Goal: Task Accomplishment & Management: Complete application form

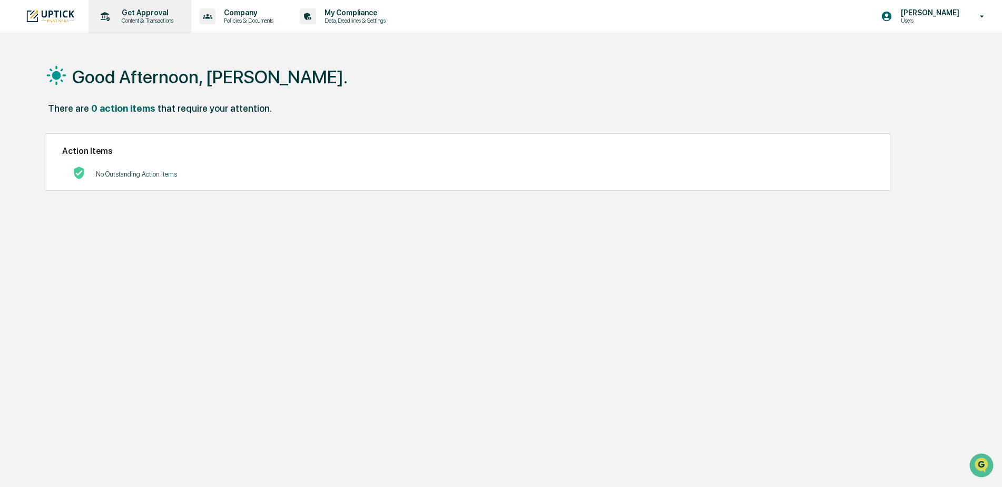
click at [154, 8] on div "Get Approval Content & Transactions" at bounding box center [139, 16] width 92 height 33
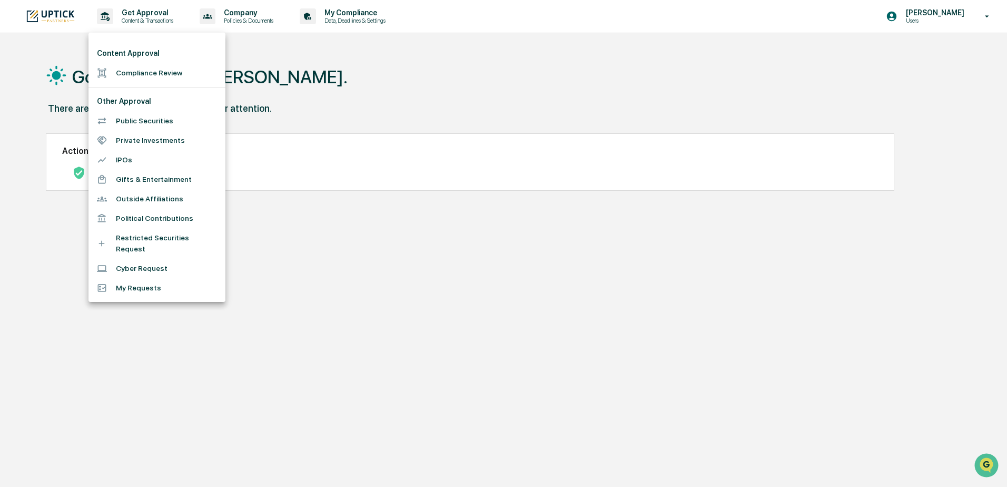
click at [121, 15] on div at bounding box center [503, 243] width 1007 height 487
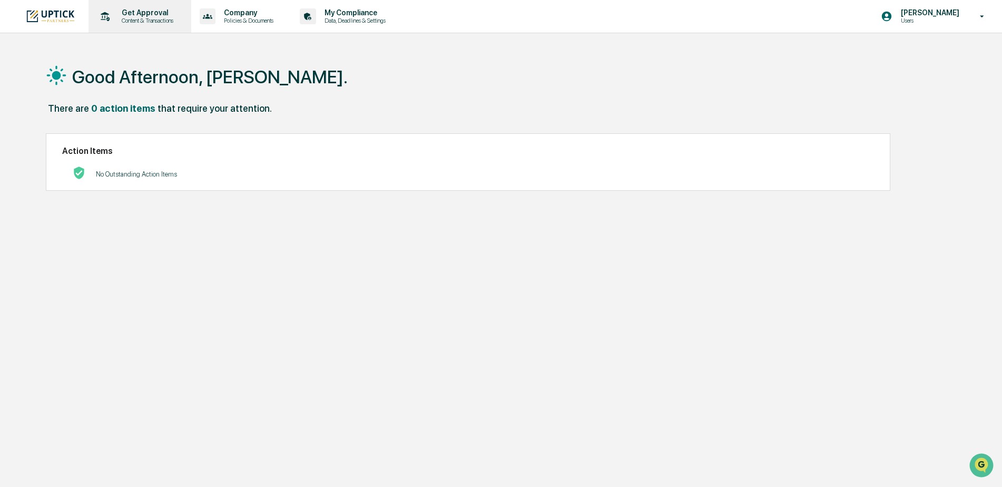
click at [132, 17] on p "Content & Transactions" at bounding box center [145, 20] width 65 height 7
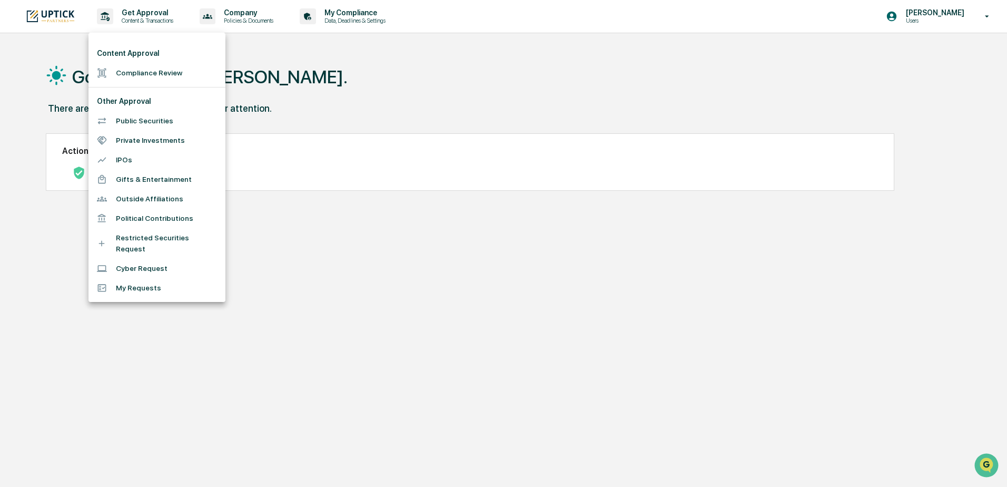
click at [128, 70] on li "Compliance Review" at bounding box center [156, 72] width 137 height 19
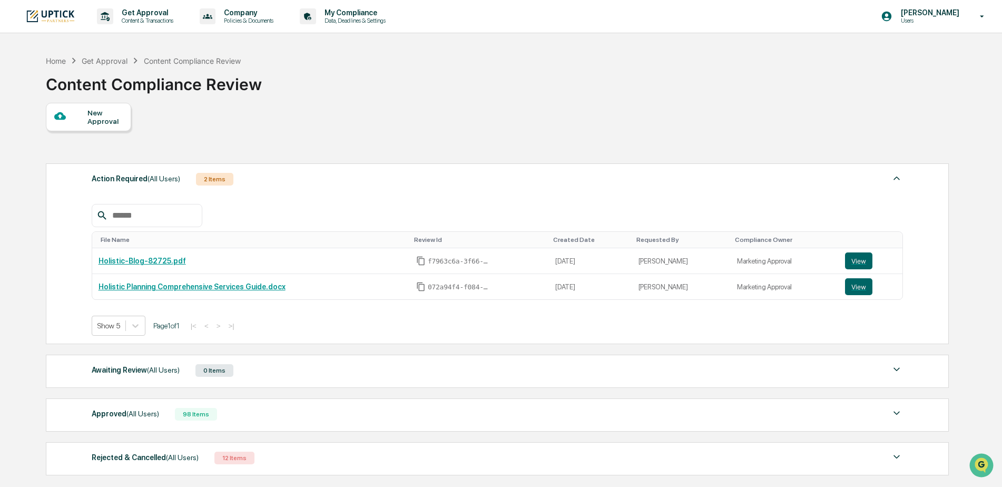
click at [101, 121] on div "New Approval" at bounding box center [104, 116] width 35 height 17
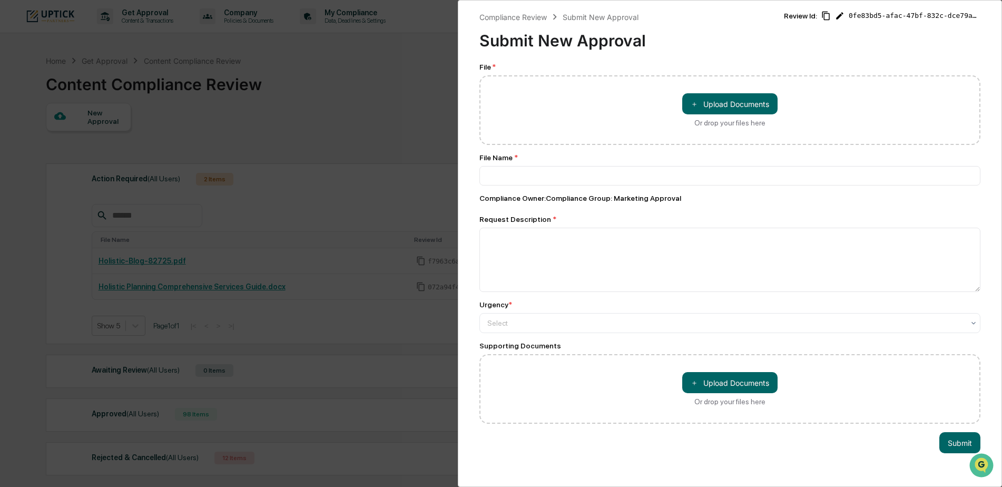
click at [363, 112] on div "Compliance Review Submit New Approval Submit New Approval Review Id: 0fe83bd5-a…" at bounding box center [501, 243] width 1002 height 487
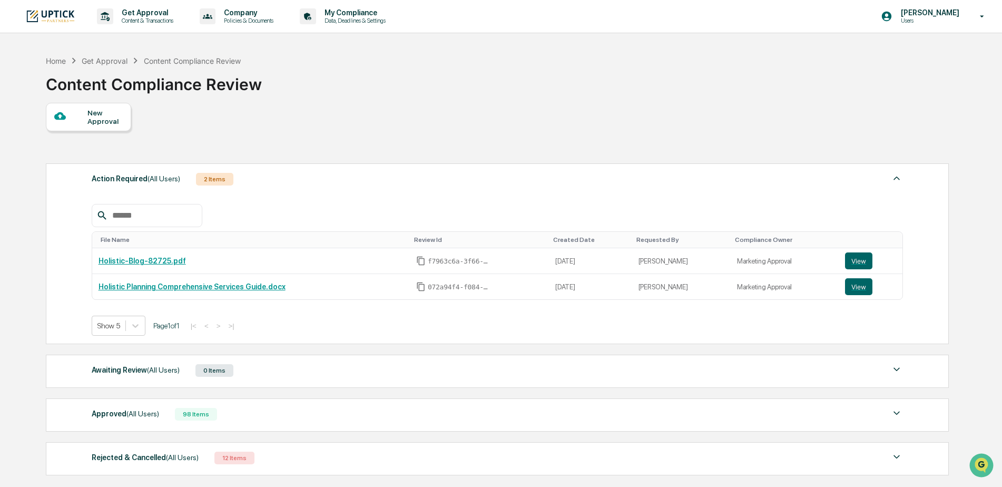
click at [104, 120] on div "New Approval" at bounding box center [104, 116] width 35 height 17
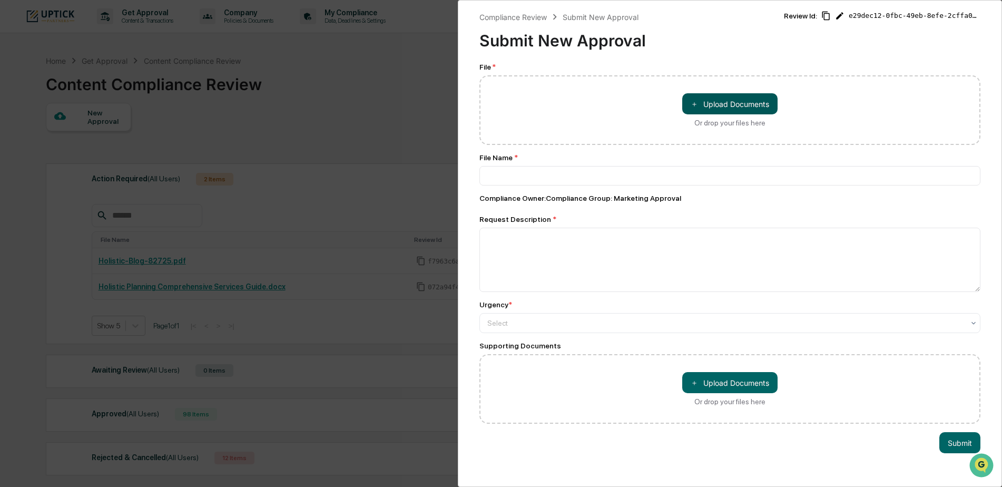
click at [718, 95] on button "＋ Upload Documents" at bounding box center [729, 103] width 95 height 21
type input "**********"
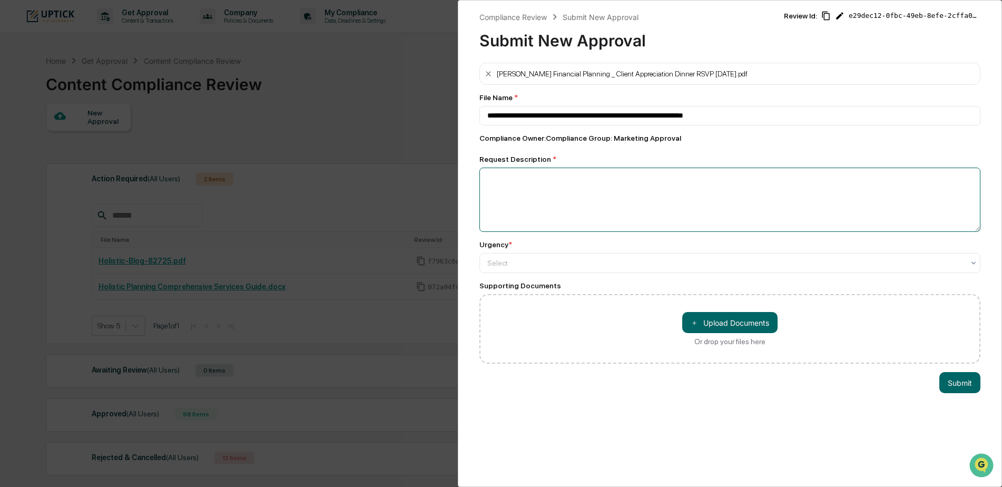
click at [581, 187] on textarea at bounding box center [729, 199] width 501 height 64
type textarea "**********"
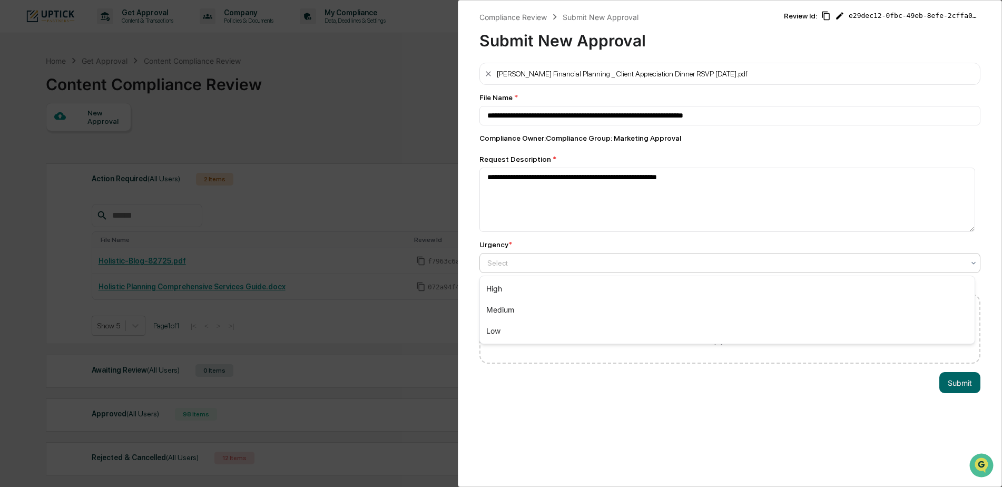
click at [538, 262] on div at bounding box center [725, 263] width 477 height 11
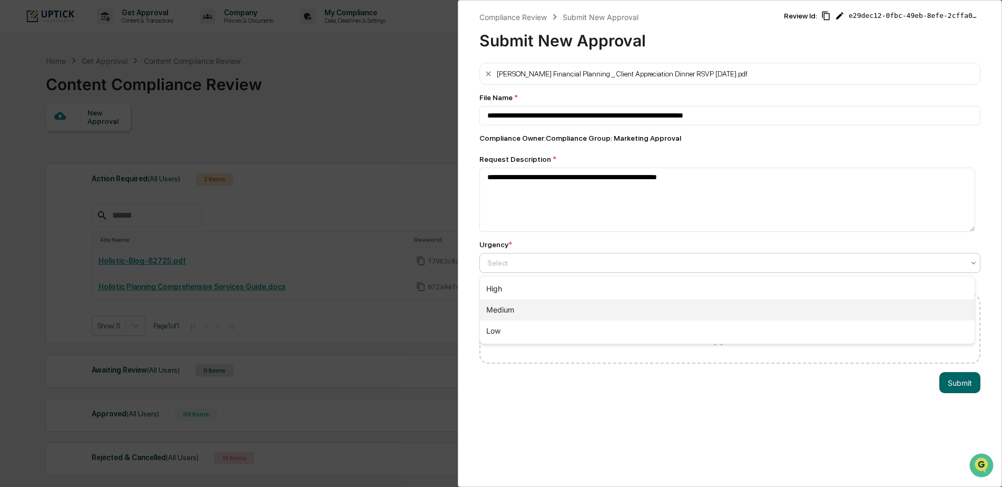
click at [527, 311] on div "Medium" at bounding box center [727, 309] width 495 height 21
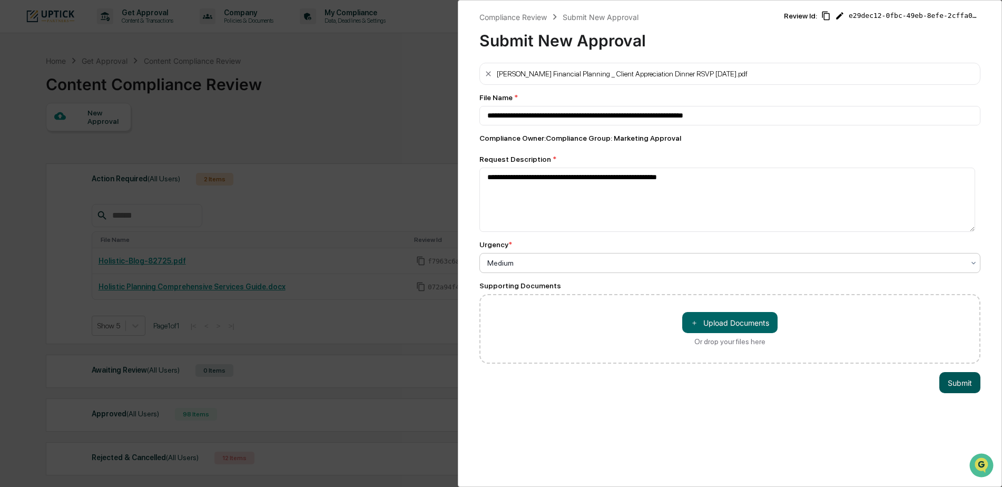
click at [956, 387] on button "Submit" at bounding box center [959, 382] width 41 height 21
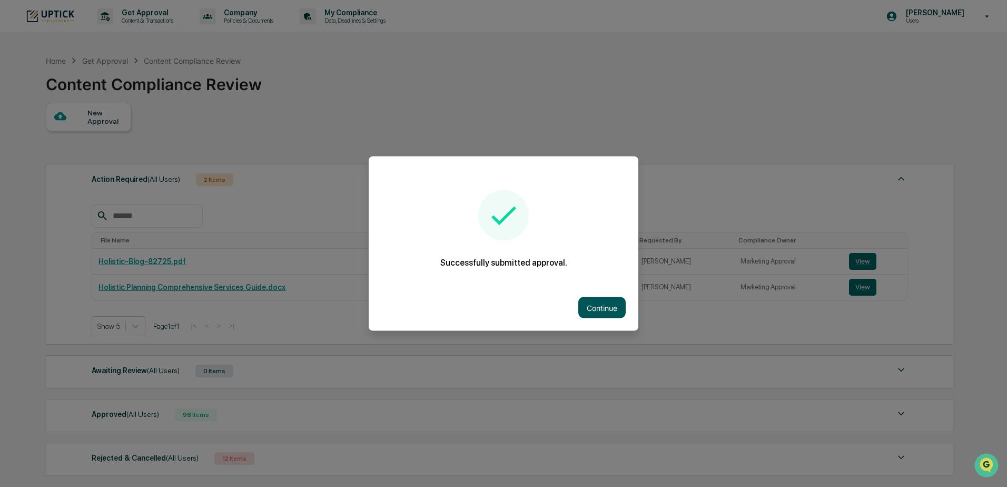
click at [588, 303] on button "Continue" at bounding box center [601, 307] width 47 height 21
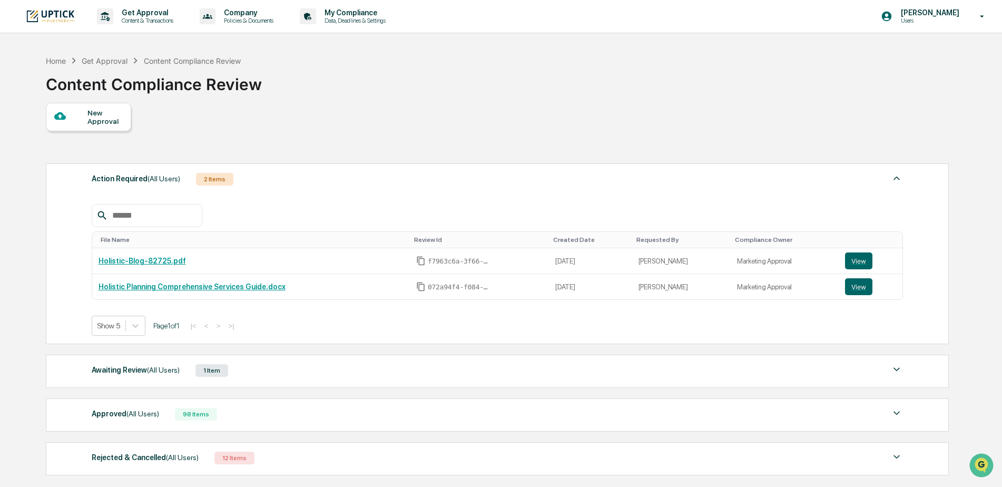
click at [85, 124] on div "New Approval" at bounding box center [88, 117] width 85 height 28
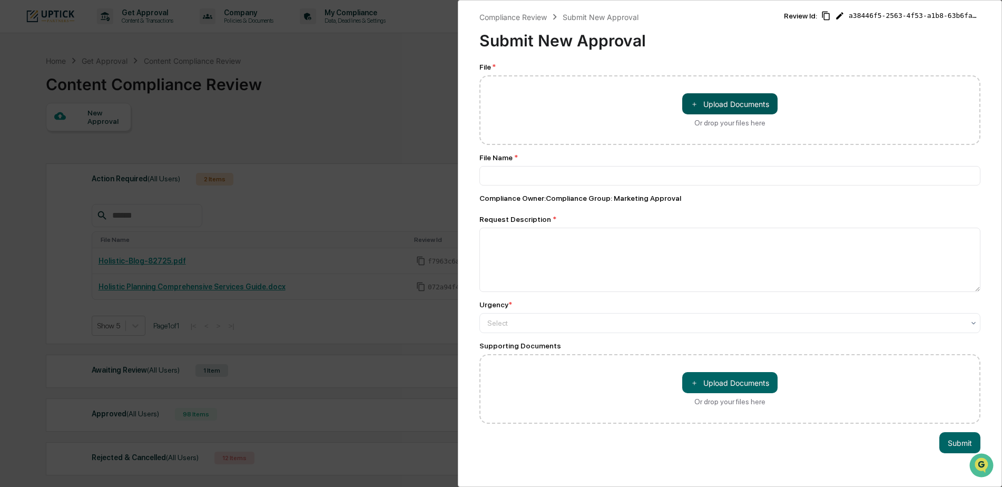
click at [722, 98] on button "＋ Upload Documents" at bounding box center [729, 103] width 95 height 21
type input "**********"
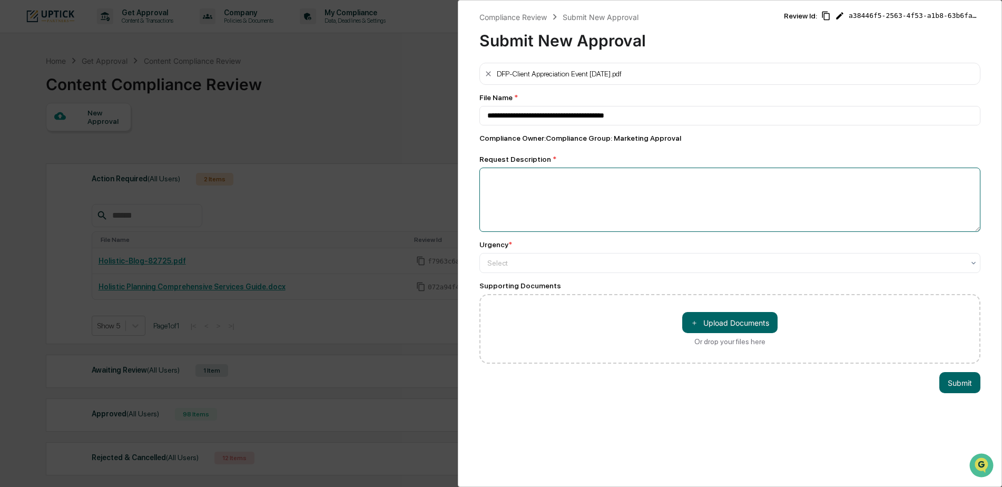
click at [588, 202] on textarea at bounding box center [729, 199] width 501 height 64
type textarea "**********"
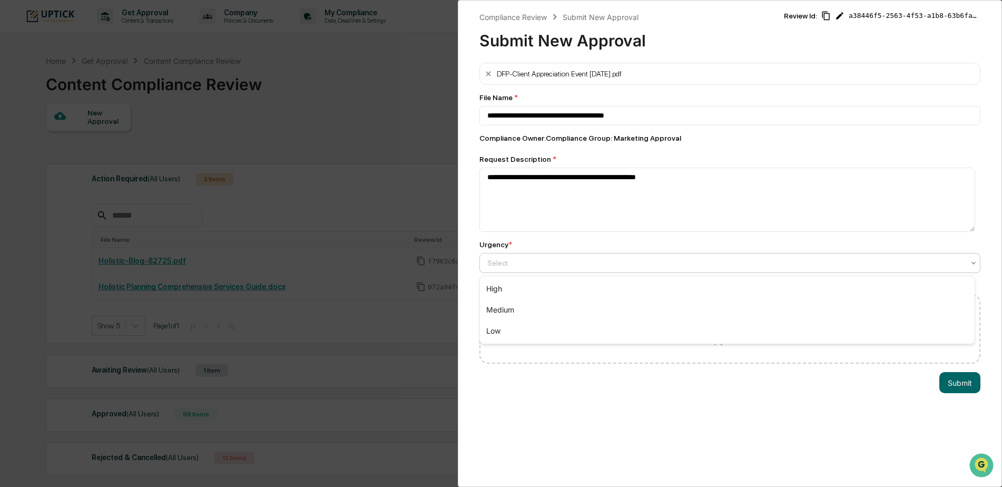
click at [626, 261] on div at bounding box center [725, 263] width 477 height 11
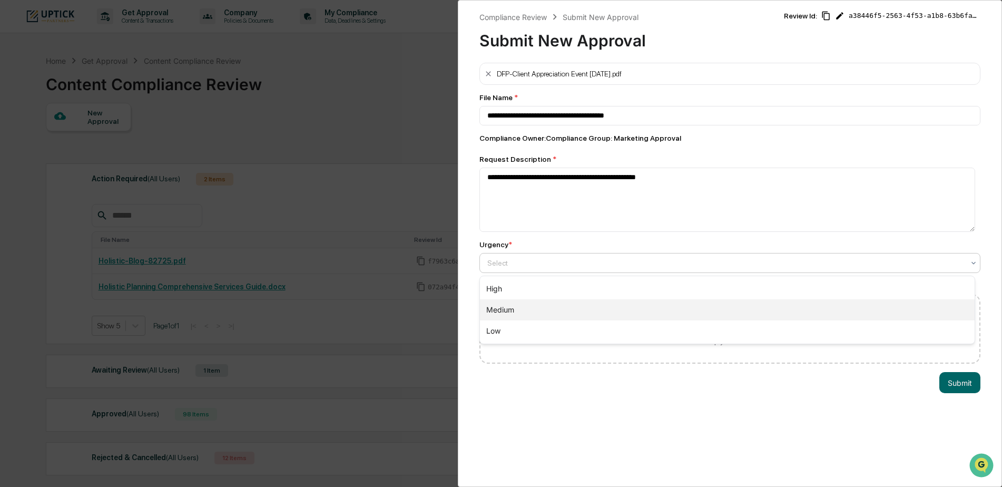
click at [547, 317] on div "Medium" at bounding box center [727, 309] width 495 height 21
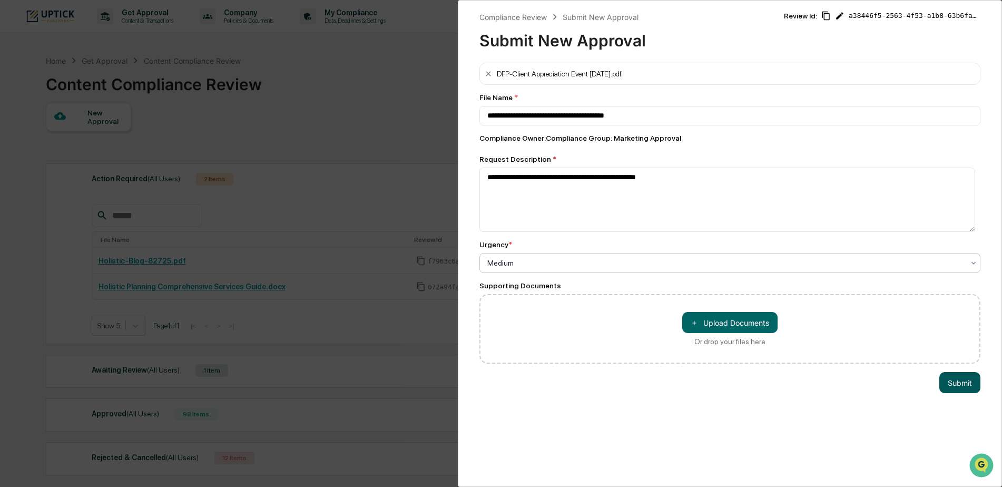
click at [954, 379] on button "Submit" at bounding box center [959, 382] width 41 height 21
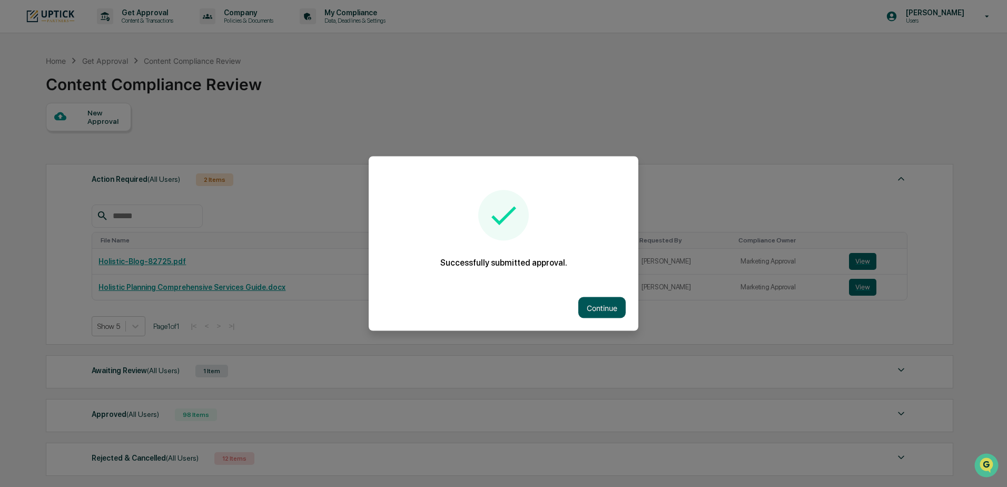
click at [607, 310] on button "Continue" at bounding box center [601, 307] width 47 height 21
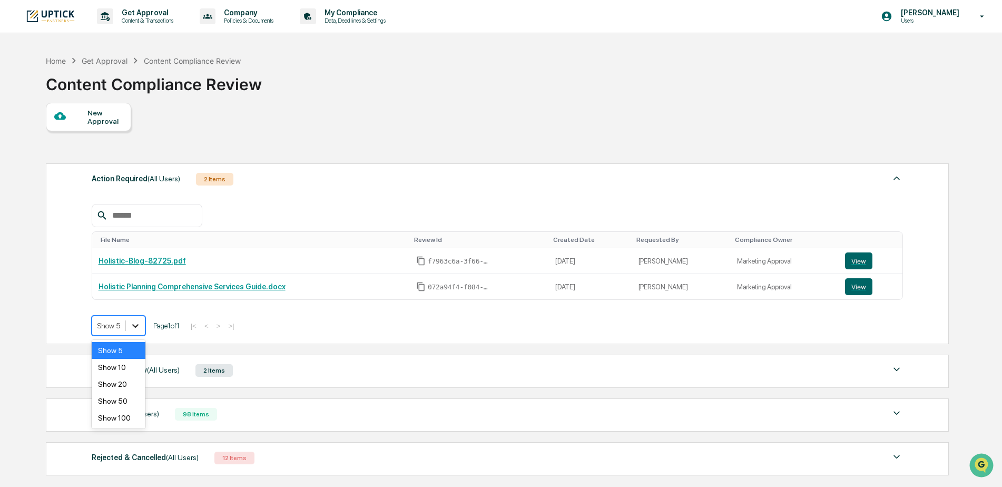
click at [141, 325] on div at bounding box center [135, 325] width 19 height 19
click at [118, 367] on div "Show 10" at bounding box center [119, 367] width 54 height 17
click at [850, 256] on button "View" at bounding box center [858, 260] width 27 height 17
